Goal: Information Seeking & Learning: Learn about a topic

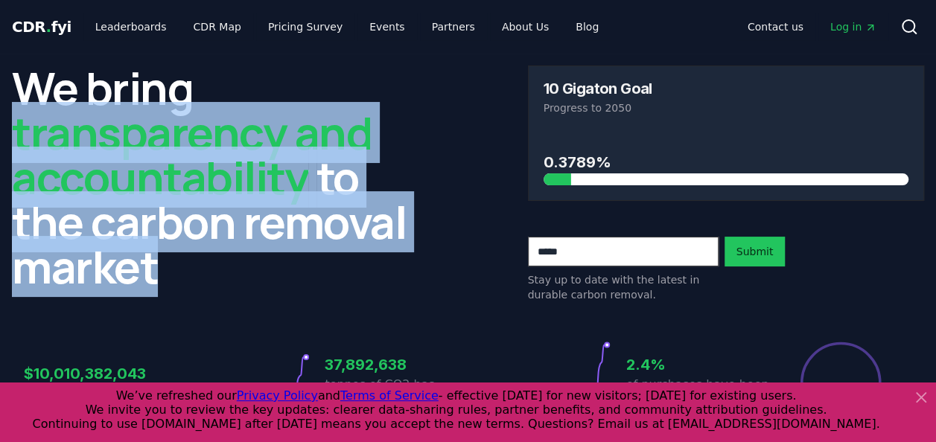
drag, startPoint x: 21, startPoint y: 137, endPoint x: 197, endPoint y: 261, distance: 215.3
click at [197, 261] on h2 "We bring transparency and accountability to the carbon removal market" at bounding box center [210, 177] width 397 height 223
click at [197, 263] on h2 "We bring transparency and accountability to the carbon removal market" at bounding box center [210, 177] width 397 height 223
click at [160, 215] on h2 "We bring transparency and accountability to the carbon removal market" at bounding box center [210, 177] width 397 height 223
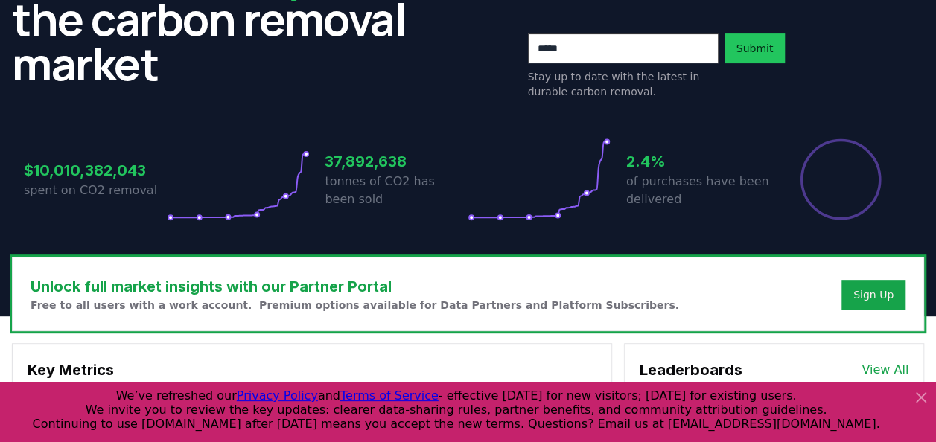
scroll to position [372, 0]
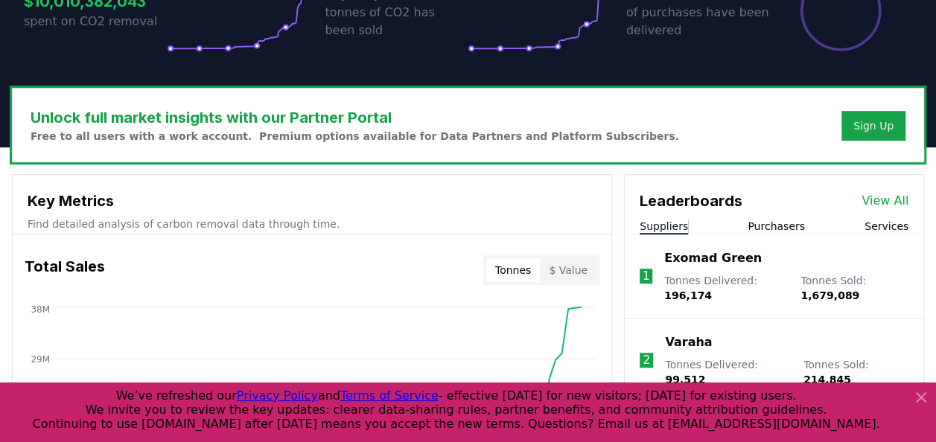
click at [86, 115] on h3 "Unlock full market insights with our Partner Portal" at bounding box center [355, 118] width 649 height 22
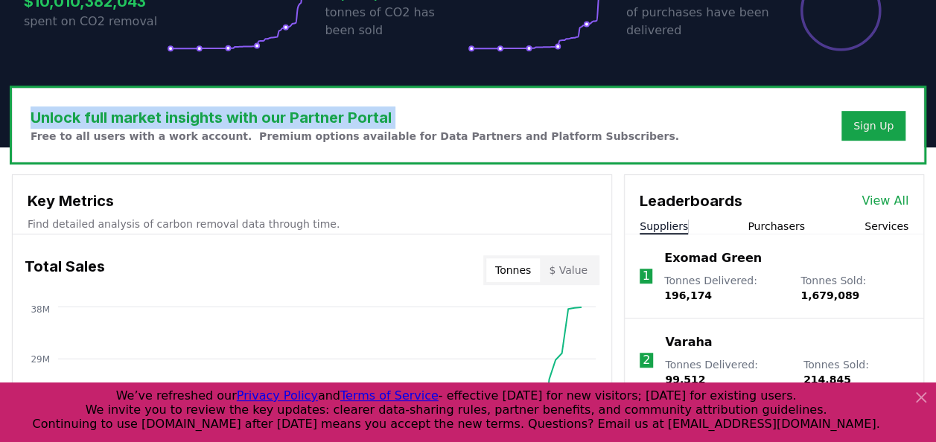
click at [86, 115] on h3 "Unlock full market insights with our Partner Portal" at bounding box center [355, 118] width 649 height 22
drag, startPoint x: 86, startPoint y: 115, endPoint x: 173, endPoint y: 124, distance: 87.7
click at [173, 124] on h3 "Unlock full market insights with our Partner Portal" at bounding box center [355, 118] width 649 height 22
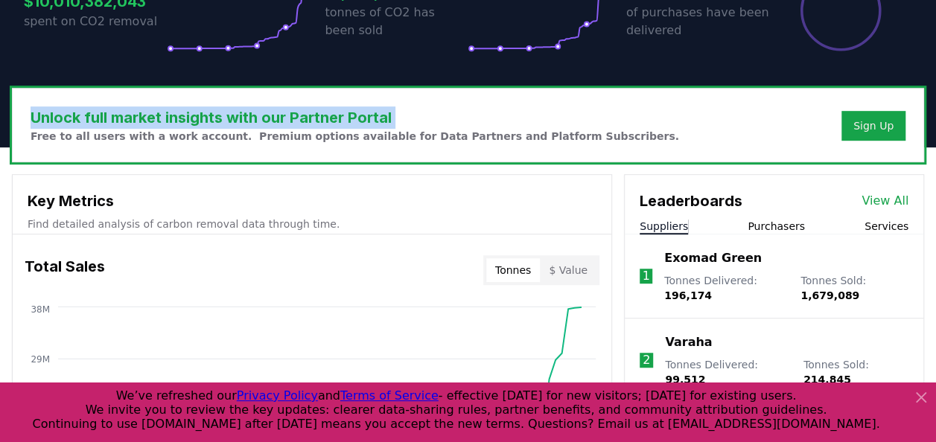
click at [173, 124] on h3 "Unlock full market insights with our Partner Portal" at bounding box center [355, 118] width 649 height 22
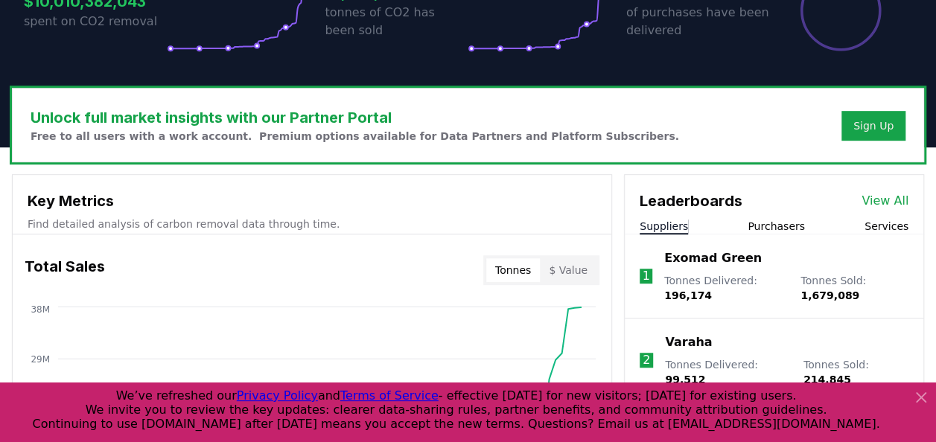
drag, startPoint x: 173, startPoint y: 124, endPoint x: 209, endPoint y: 139, distance: 39.4
click at [209, 139] on p "Free to all users with a work account. Premium options available for Data Partn…" at bounding box center [355, 136] width 649 height 15
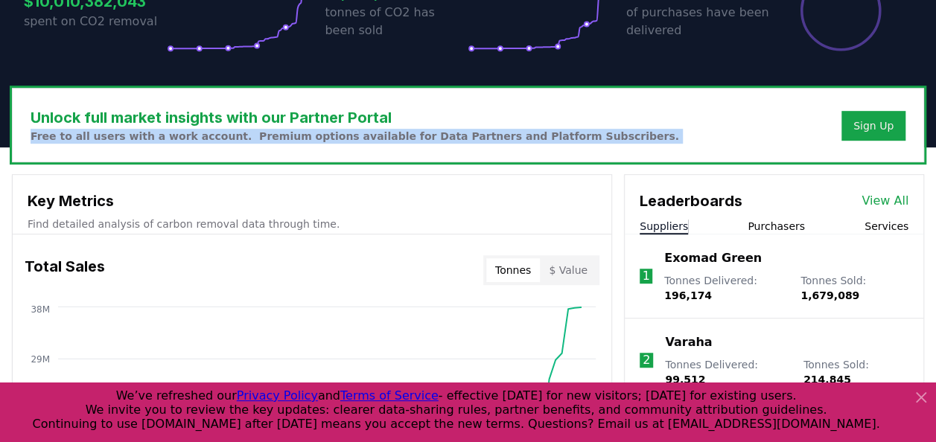
click at [209, 139] on p "Free to all users with a work account. Premium options available for Data Partn…" at bounding box center [355, 136] width 649 height 15
drag, startPoint x: 209, startPoint y: 139, endPoint x: 296, endPoint y: 140, distance: 87.1
click at [293, 142] on p "Free to all users with a work account. Premium options available for Data Partn…" at bounding box center [355, 136] width 649 height 15
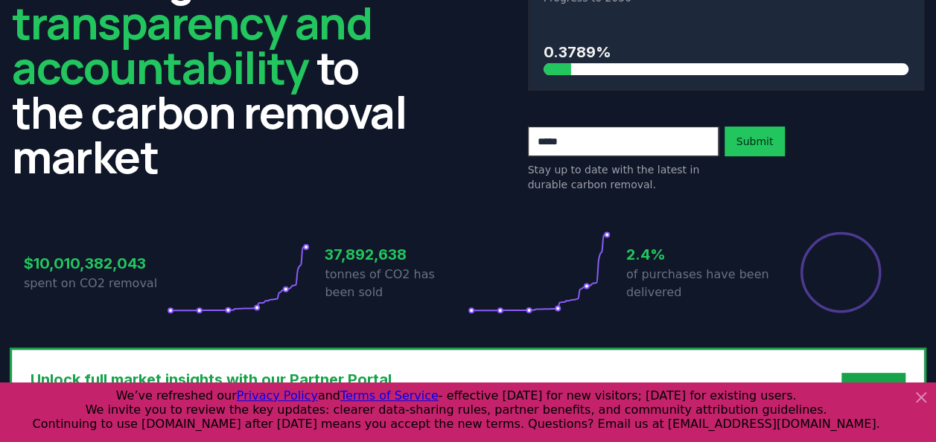
scroll to position [0, 0]
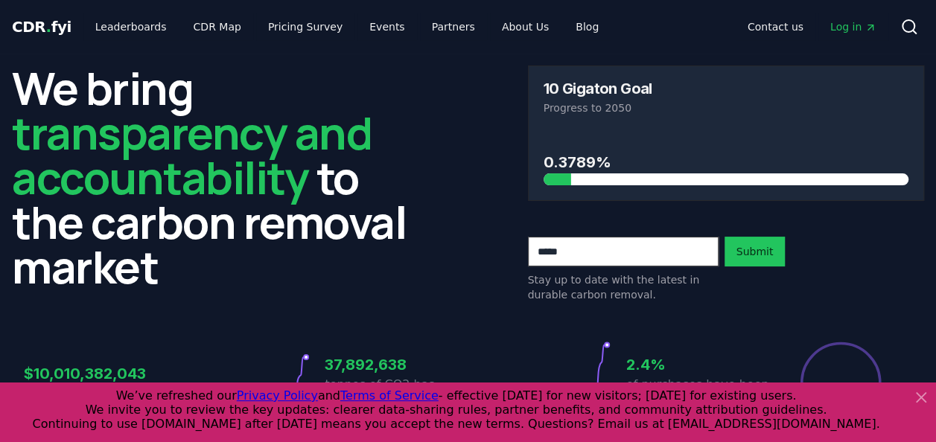
click at [916, 400] on icon at bounding box center [921, 398] width 18 height 18
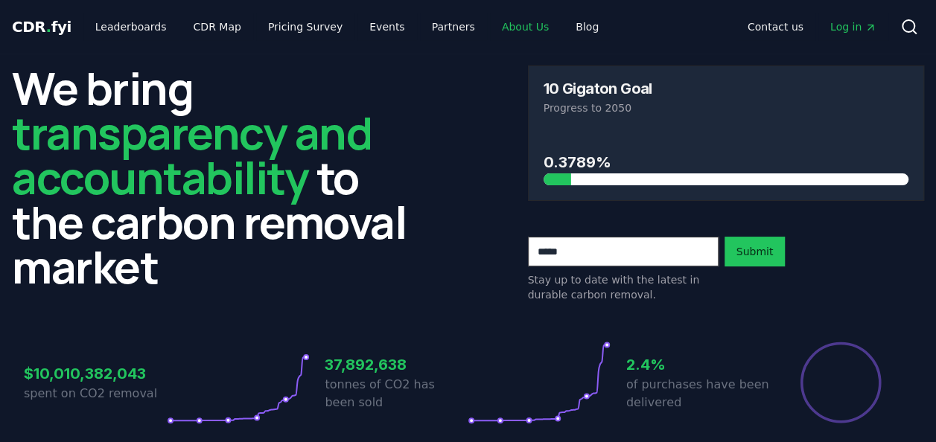
click at [501, 22] on link "About Us" at bounding box center [525, 26] width 71 height 27
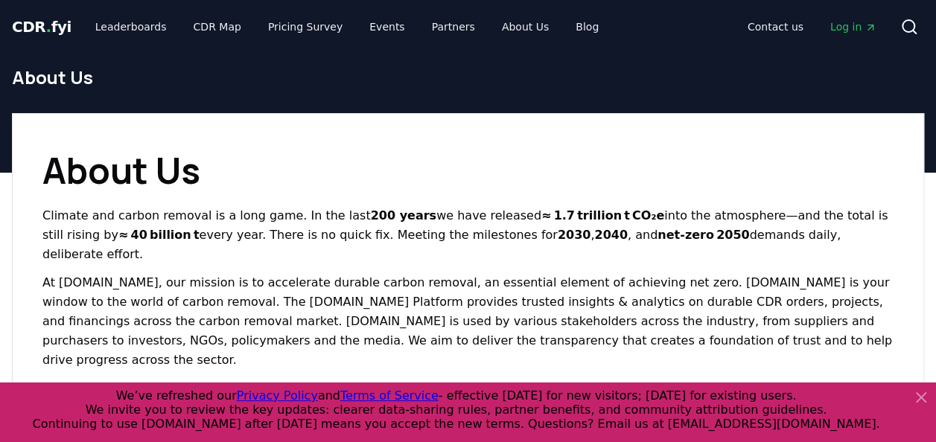
click at [206, 185] on h1 "About Us" at bounding box center [467, 171] width 851 height 54
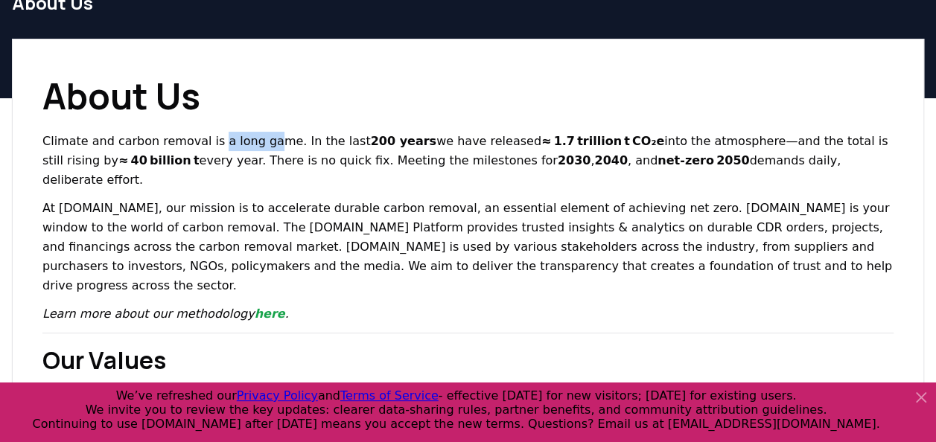
drag, startPoint x: 209, startPoint y: 144, endPoint x: 264, endPoint y: 134, distance: 56.0
click at [264, 134] on p "Climate and carbon removal is a long game. In the last 200 years we have releas…" at bounding box center [467, 161] width 851 height 58
click at [127, 140] on p "Climate and carbon removal is a long game. In the last 200 years we have releas…" at bounding box center [467, 161] width 851 height 58
drag, startPoint x: 39, startPoint y: 136, endPoint x: 82, endPoint y: 142, distance: 42.9
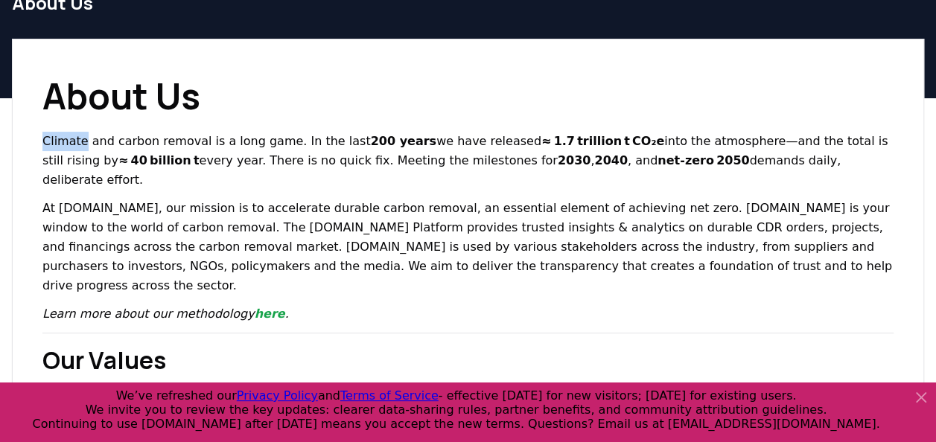
drag, startPoint x: 220, startPoint y: 139, endPoint x: 257, endPoint y: 138, distance: 36.5
click at [257, 138] on p "Climate and carbon removal is a long game. In the last 200 years we have releas…" at bounding box center [467, 161] width 851 height 58
click at [258, 138] on p "Climate and carbon removal is a long game. In the last 200 years we have releas…" at bounding box center [467, 161] width 851 height 58
click at [285, 137] on p "Climate and carbon removal is a long game. In the last 200 years we have releas…" at bounding box center [467, 161] width 851 height 58
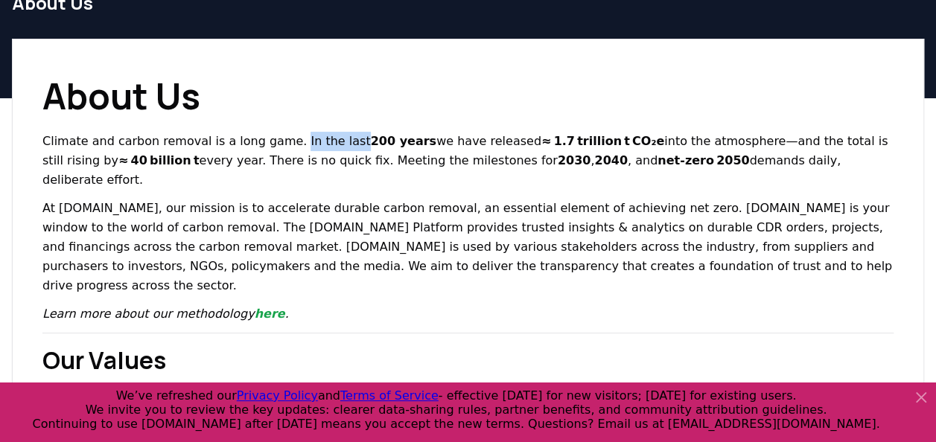
drag, startPoint x: 285, startPoint y: 137, endPoint x: 325, endPoint y: 142, distance: 41.2
click at [325, 142] on p "Climate and carbon removal is a long game. In the last 200 years we have releas…" at bounding box center [467, 161] width 851 height 58
click at [326, 142] on p "Climate and carbon removal is a long game. In the last 200 years we have releas…" at bounding box center [467, 161] width 851 height 58
click at [371, 142] on strong "200 years" at bounding box center [404, 141] width 66 height 14
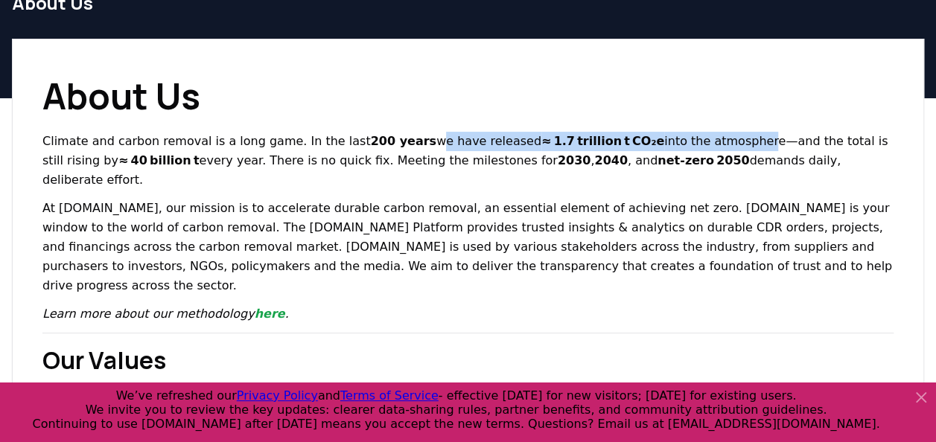
drag, startPoint x: 396, startPoint y: 138, endPoint x: 699, endPoint y: 138, distance: 302.4
click at [699, 138] on p "Climate and carbon removal is a long game. In the last 200 years we have releas…" at bounding box center [467, 161] width 851 height 58
click at [700, 136] on p "Climate and carbon removal is a long game. In the last 200 years we have releas…" at bounding box center [467, 161] width 851 height 58
click at [699, 138] on p "Climate and carbon removal is a long game. In the last 200 years we have releas…" at bounding box center [467, 161] width 851 height 58
drag, startPoint x: 727, startPoint y: 143, endPoint x: 803, endPoint y: 156, distance: 77.0
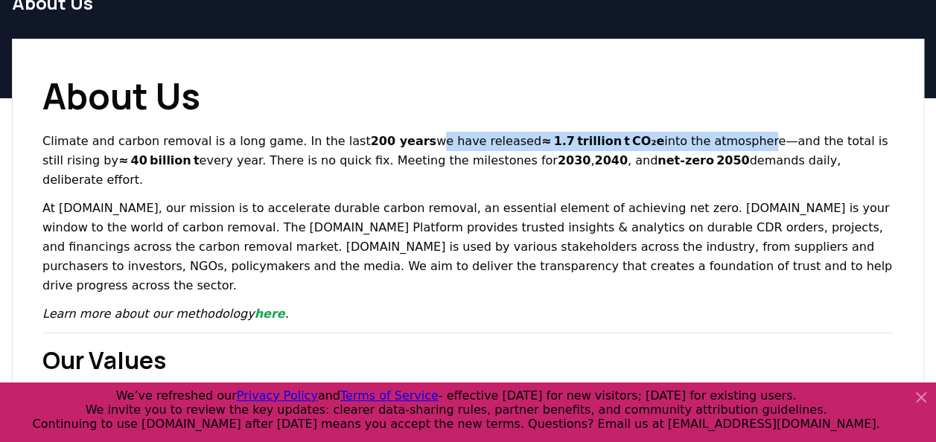
click at [803, 156] on p "Climate and carbon removal is a long game. In the last 200 years we have releas…" at bounding box center [467, 161] width 851 height 58
click at [797, 155] on p "Climate and carbon removal is a long game. In the last 200 years we have releas…" at bounding box center [467, 161] width 851 height 58
click at [724, 153] on p "Climate and carbon removal is a long game. In the last 200 years we have releas…" at bounding box center [467, 161] width 851 height 58
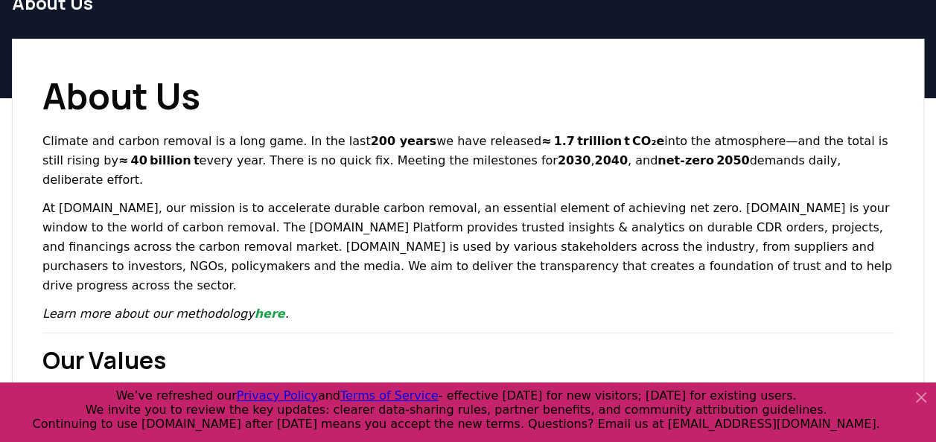
click at [101, 199] on p "At [DOMAIN_NAME], our mission is to accelerate durable carbon removal, an essen…" at bounding box center [467, 247] width 851 height 97
drag, startPoint x: 69, startPoint y: 162, endPoint x: 101, endPoint y: 165, distance: 32.9
click at [118, 165] on strong "≈ 40 billion t" at bounding box center [158, 160] width 81 height 14
click at [399, 109] on h1 "About Us" at bounding box center [467, 96] width 851 height 54
drag, startPoint x: 399, startPoint y: 109, endPoint x: 282, endPoint y: 193, distance: 144.7
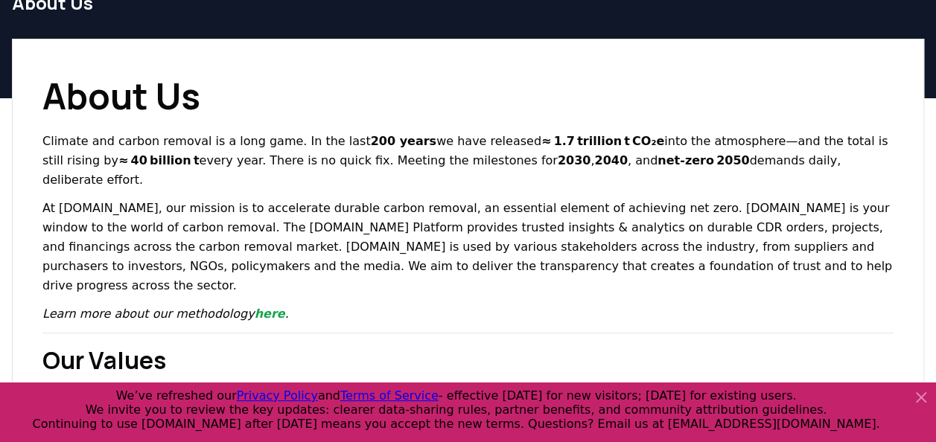
click at [282, 199] on p "At [DOMAIN_NAME], our mission is to accelerate durable carbon removal, an essen…" at bounding box center [467, 247] width 851 height 97
